Goal: Transaction & Acquisition: Obtain resource

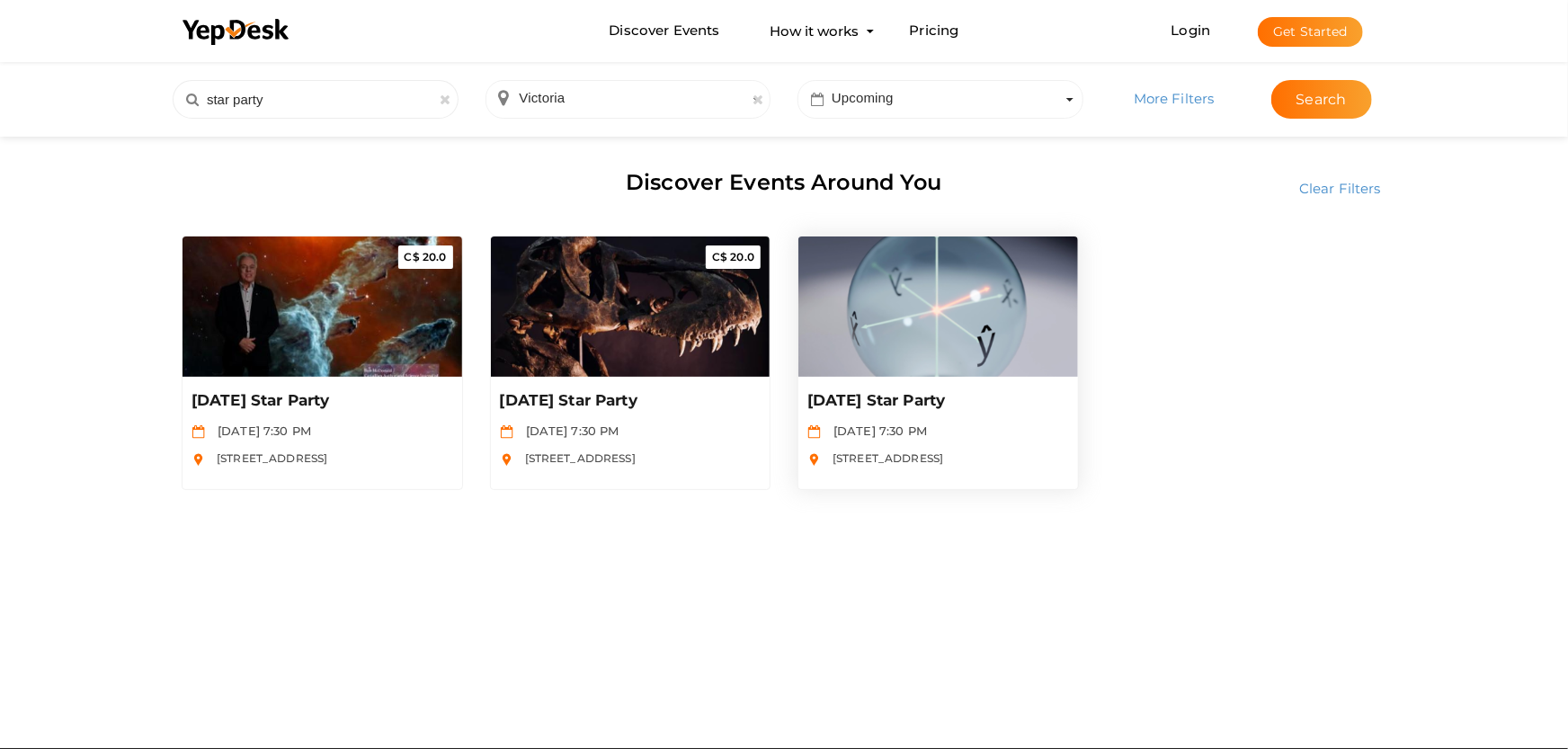
click at [893, 409] on p "[DATE] Star Party" at bounding box center [938, 401] width 262 height 22
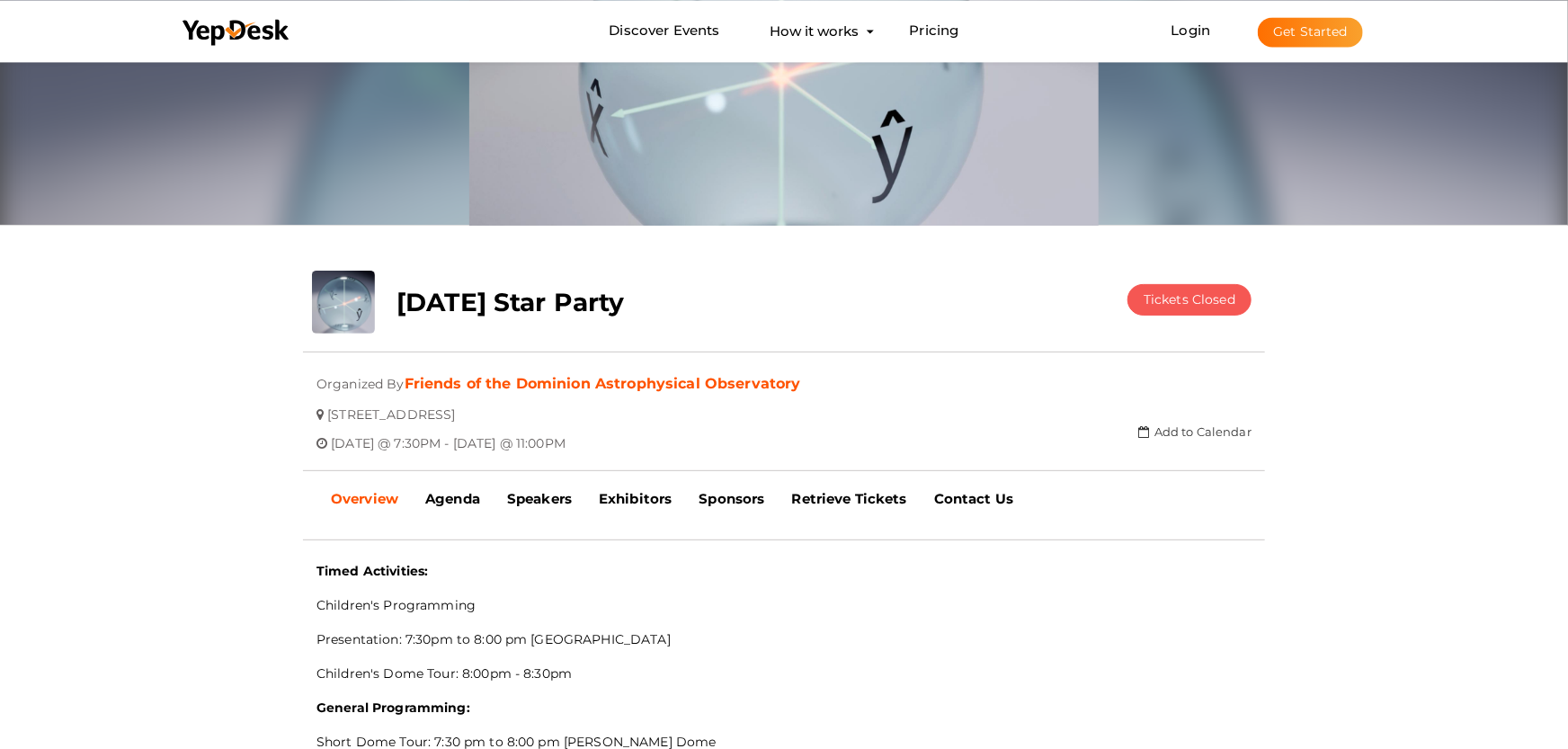
scroll to position [193, 0]
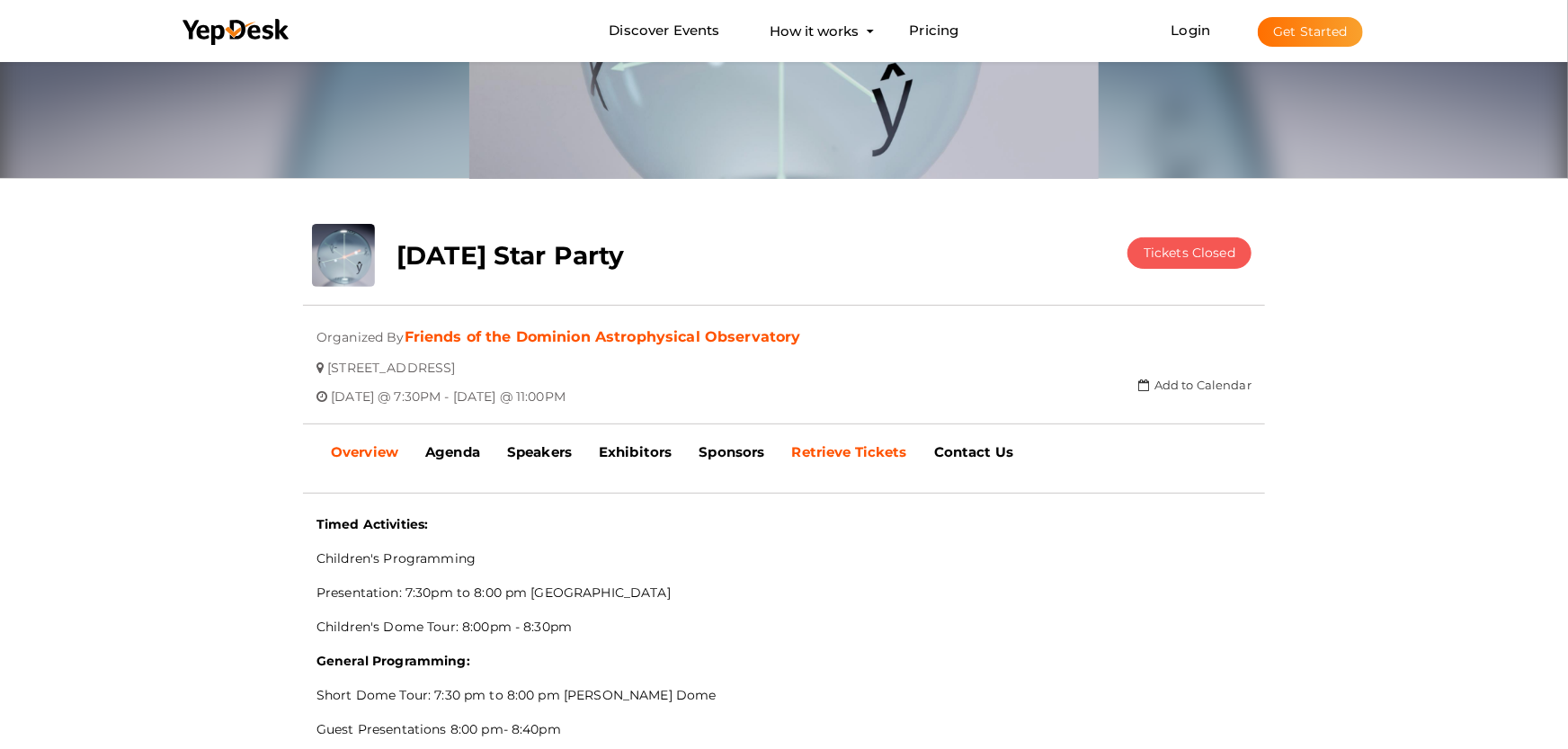
click at [851, 445] on b "Retrieve Tickets" at bounding box center [849, 451] width 115 height 17
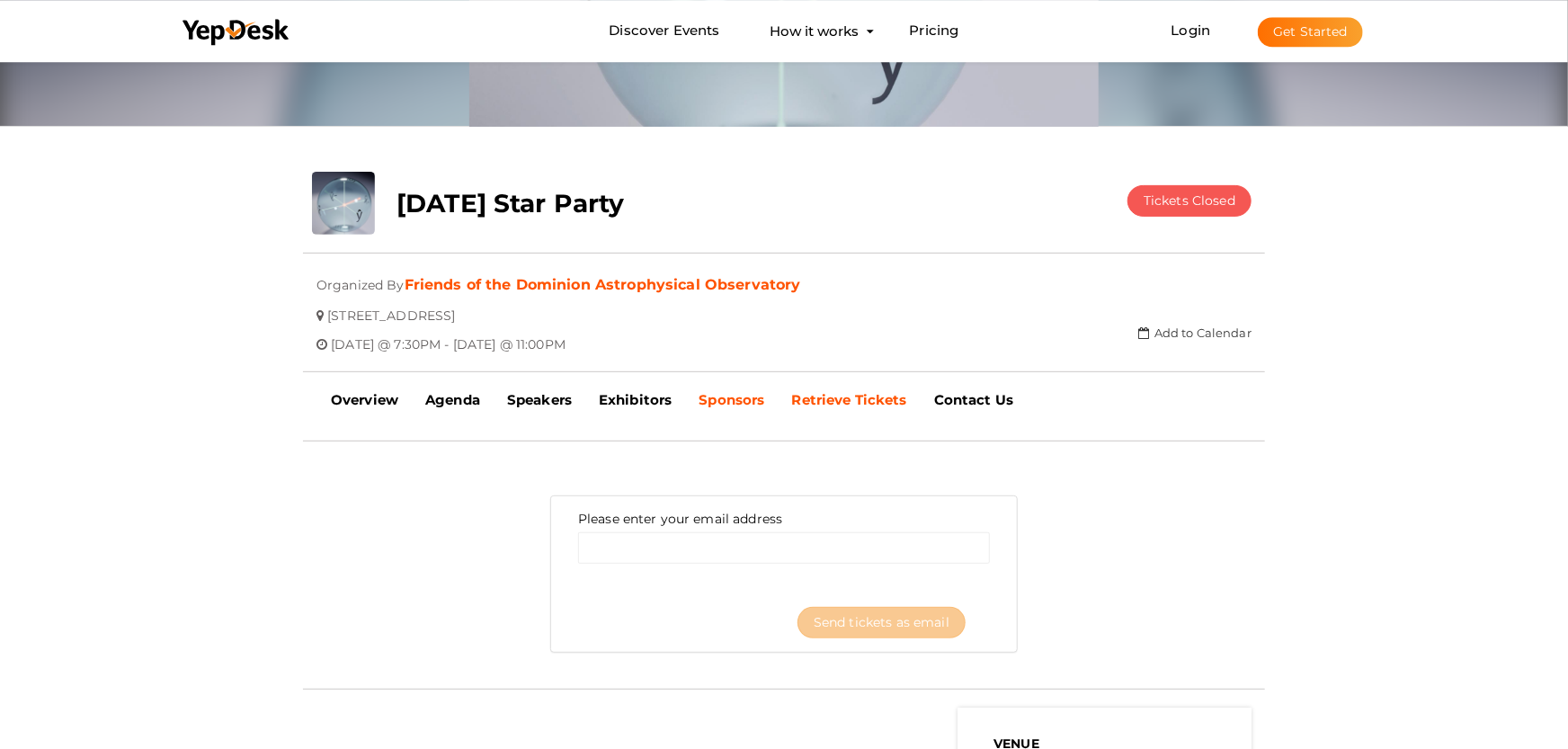
scroll to position [292, 0]
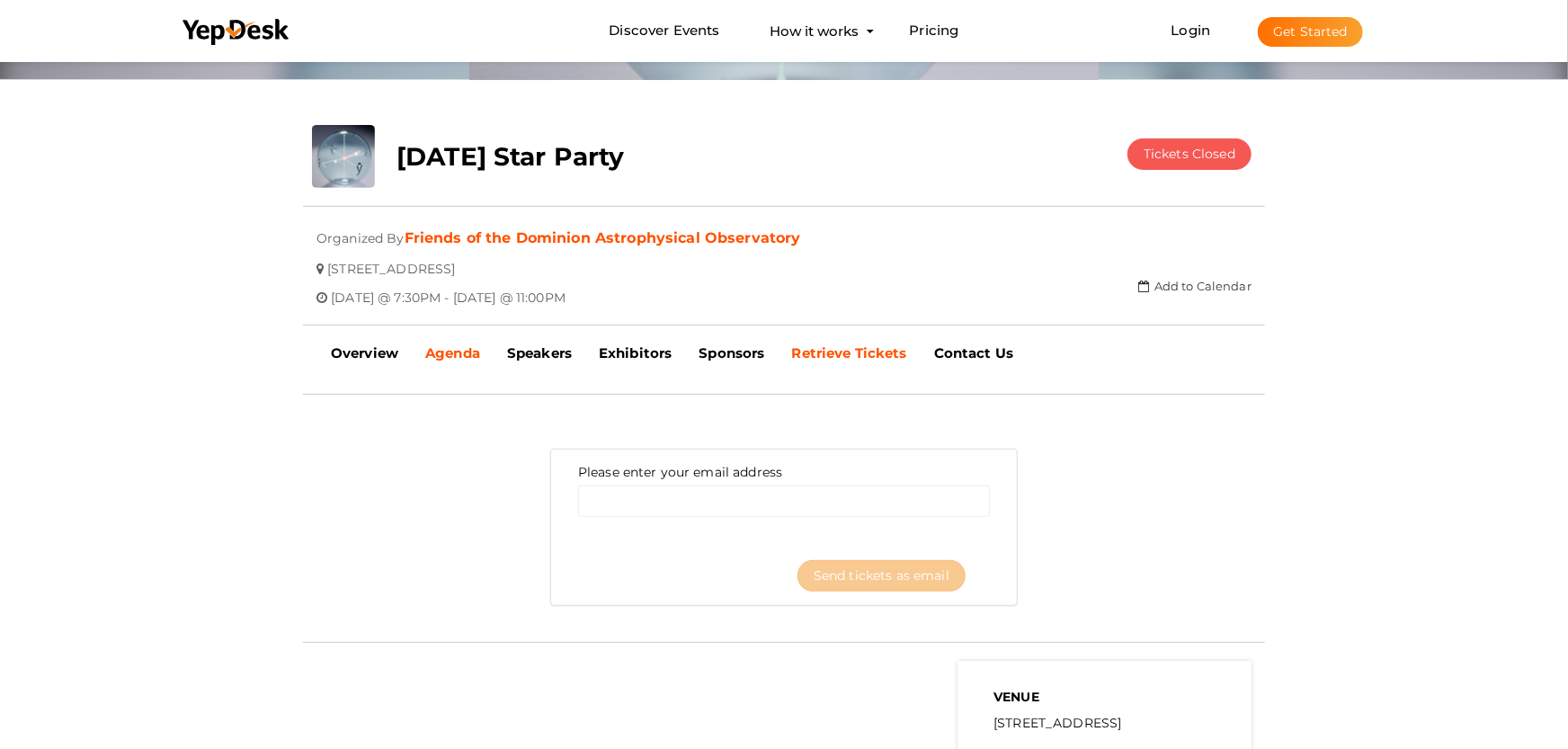
click at [465, 351] on b "Agenda" at bounding box center [452, 352] width 55 height 17
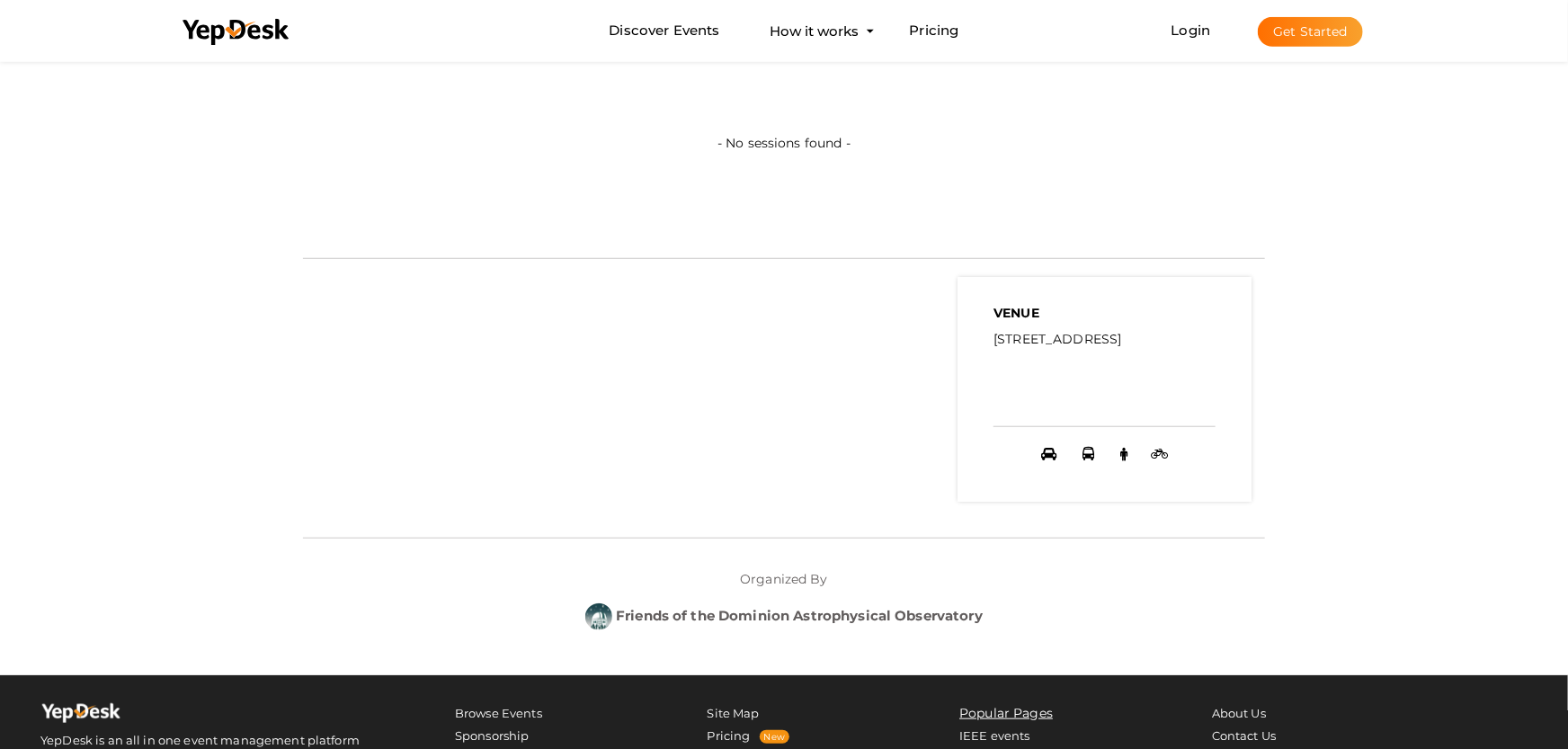
scroll to position [688, 0]
